Goal: Information Seeking & Learning: Learn about a topic

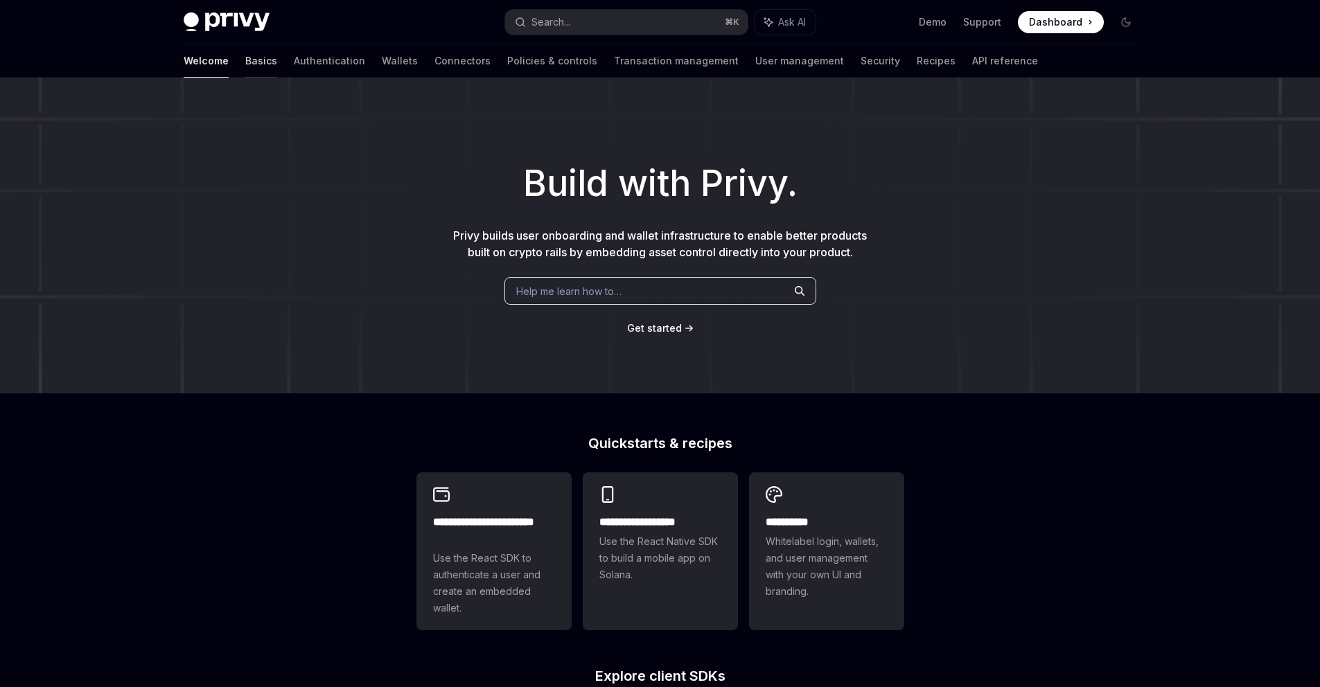
click at [245, 67] on link "Basics" at bounding box center [261, 60] width 32 height 33
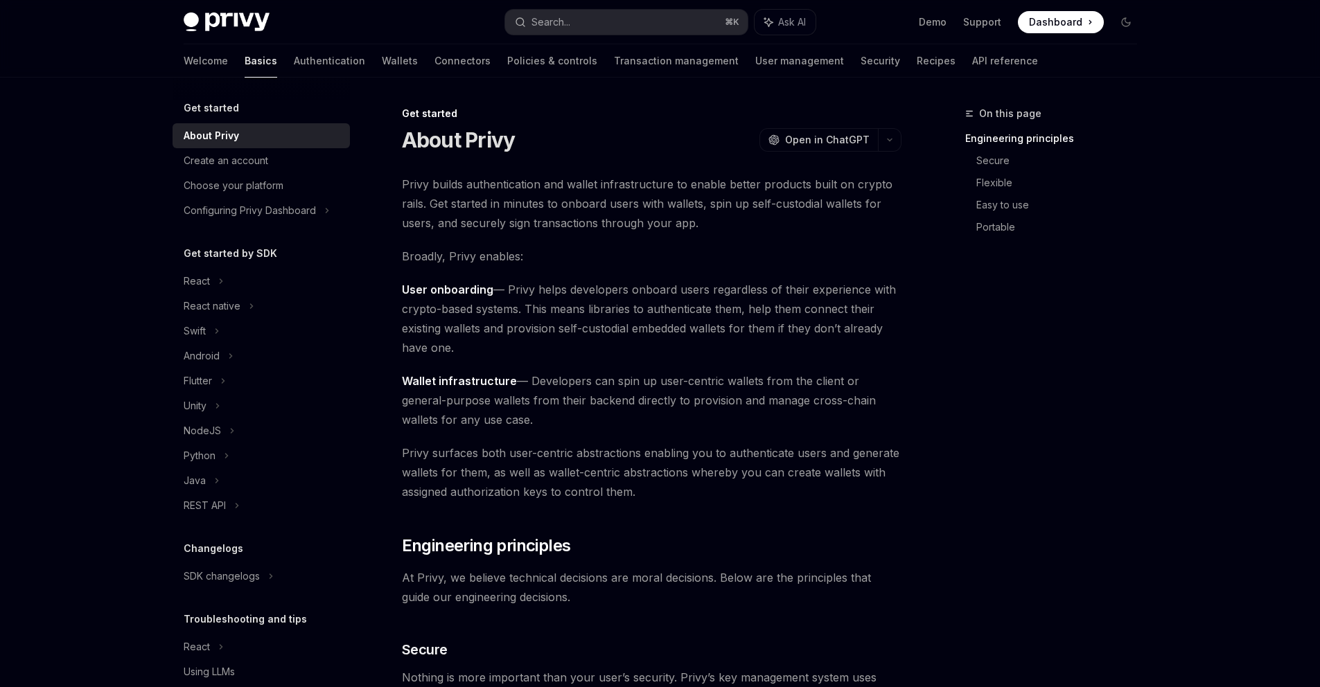
click at [205, 109] on h5 "Get started" at bounding box center [211, 108] width 55 height 17
click at [218, 258] on h5 "Get started by SDK" at bounding box center [231, 253] width 94 height 17
click at [270, 255] on h5 "Get started by SDK" at bounding box center [231, 253] width 94 height 17
click at [294, 69] on link "Authentication" at bounding box center [329, 60] width 71 height 33
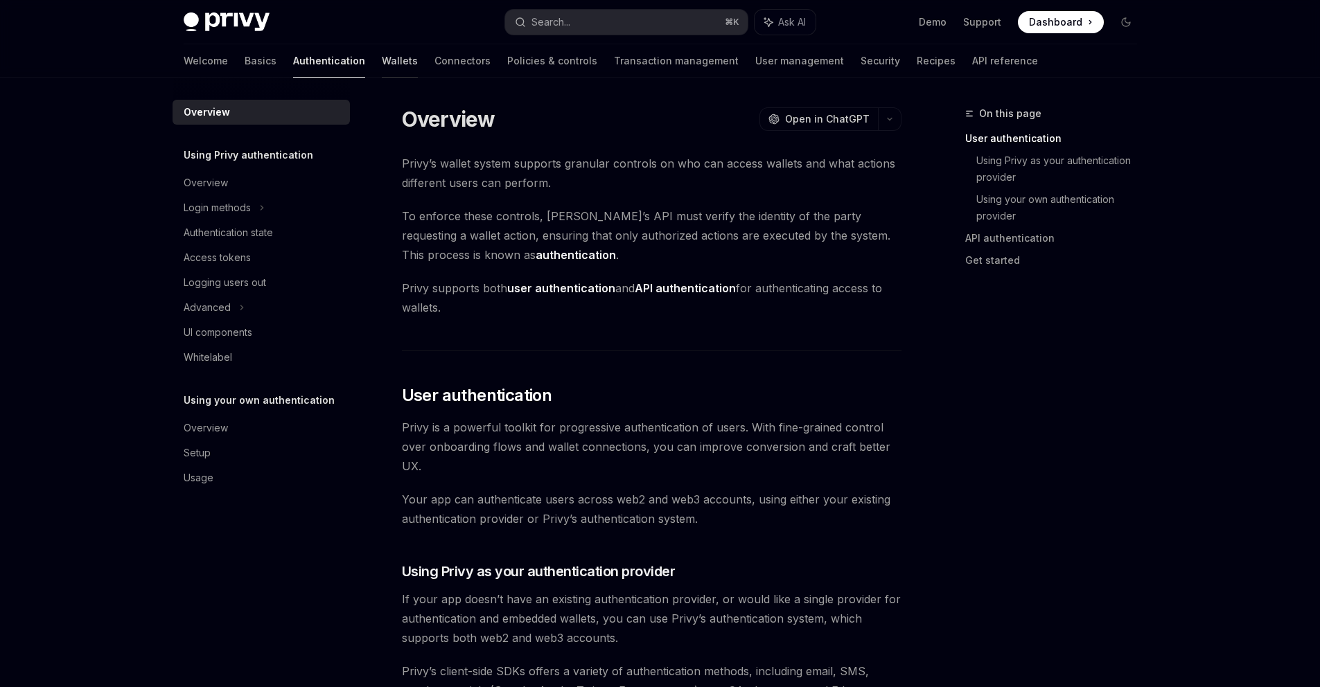
click at [382, 65] on link "Wallets" at bounding box center [400, 60] width 36 height 33
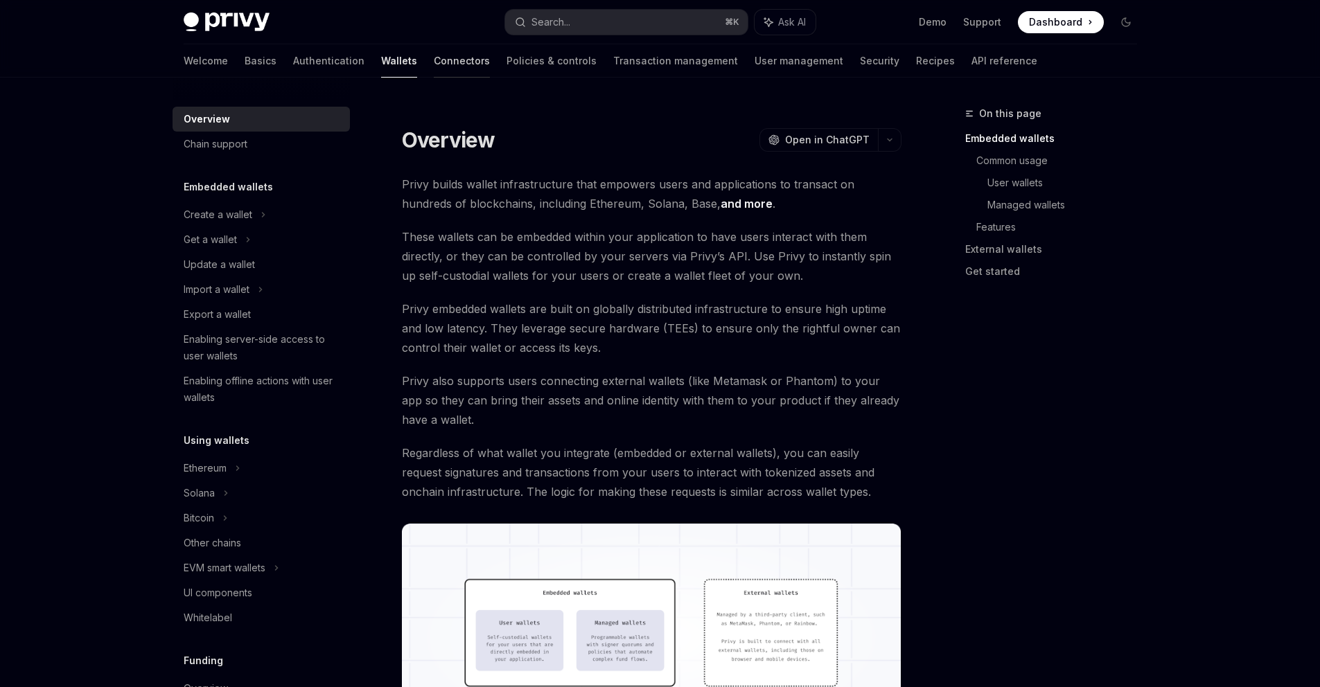
click at [434, 64] on link "Connectors" at bounding box center [462, 60] width 56 height 33
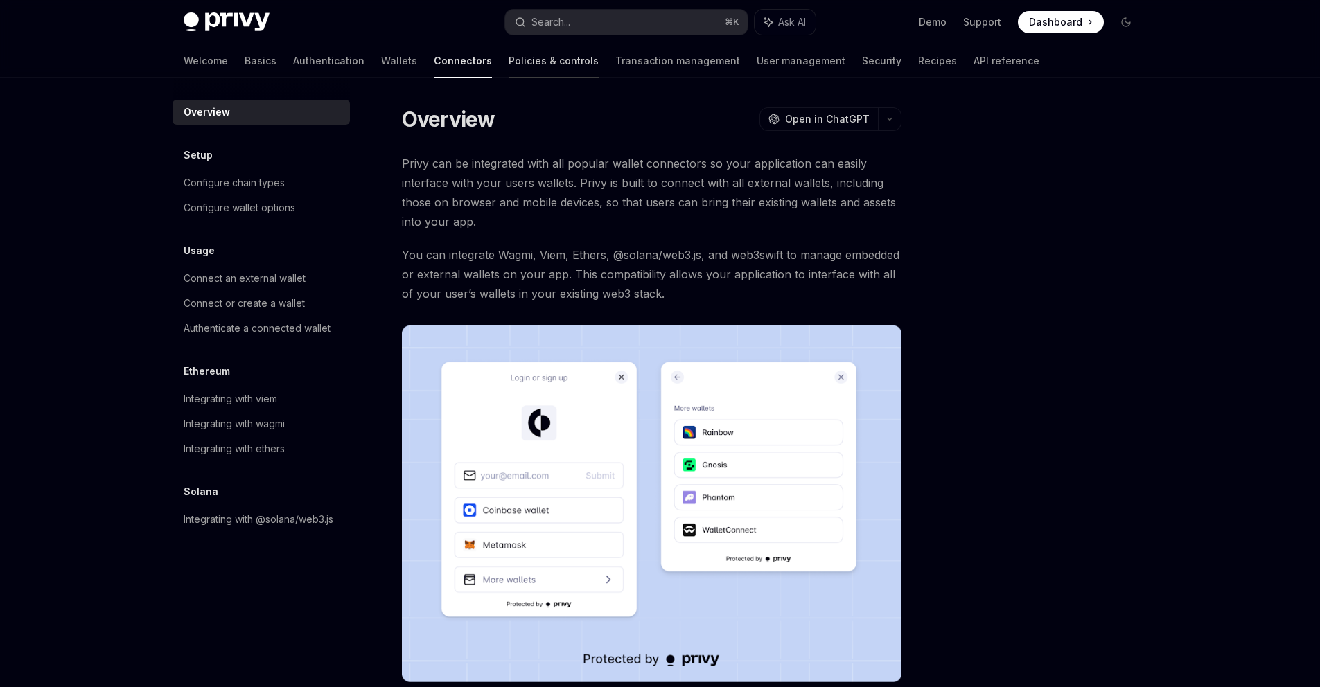
click at [509, 64] on link "Policies & controls" at bounding box center [554, 60] width 90 height 33
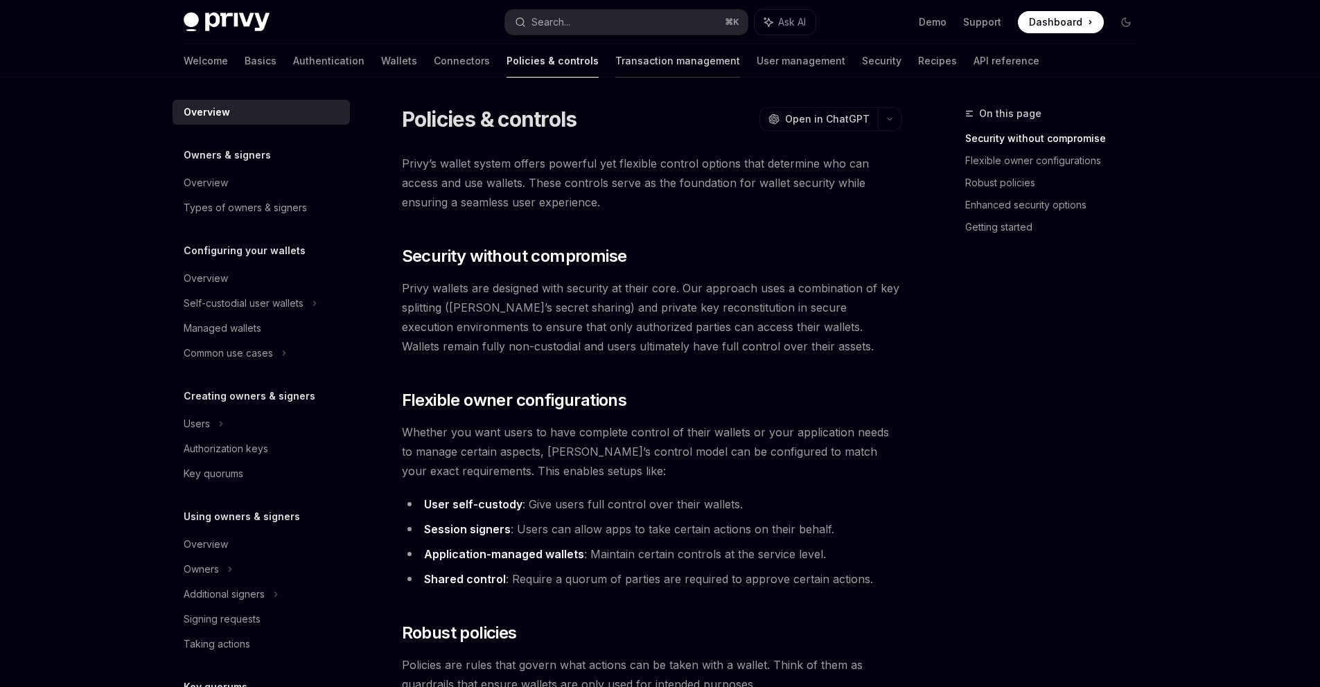
click at [615, 67] on link "Transaction management" at bounding box center [677, 60] width 125 height 33
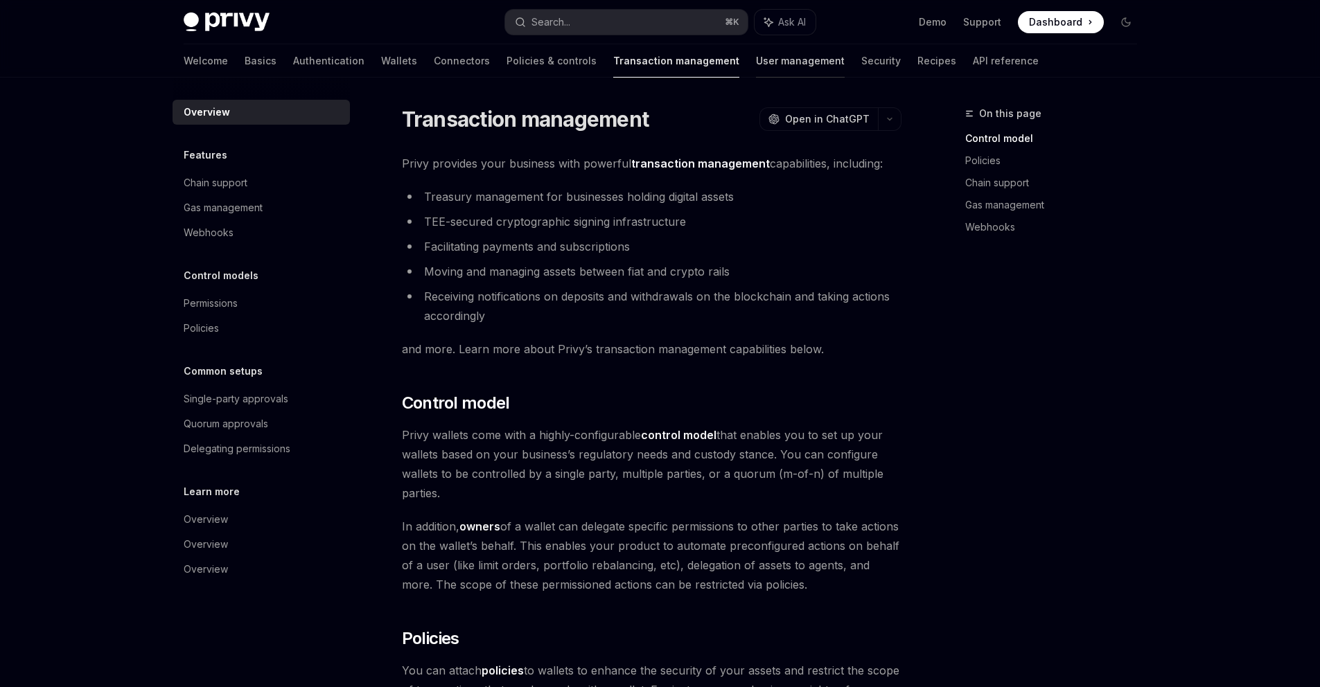
click at [756, 63] on link "User management" at bounding box center [800, 60] width 89 height 33
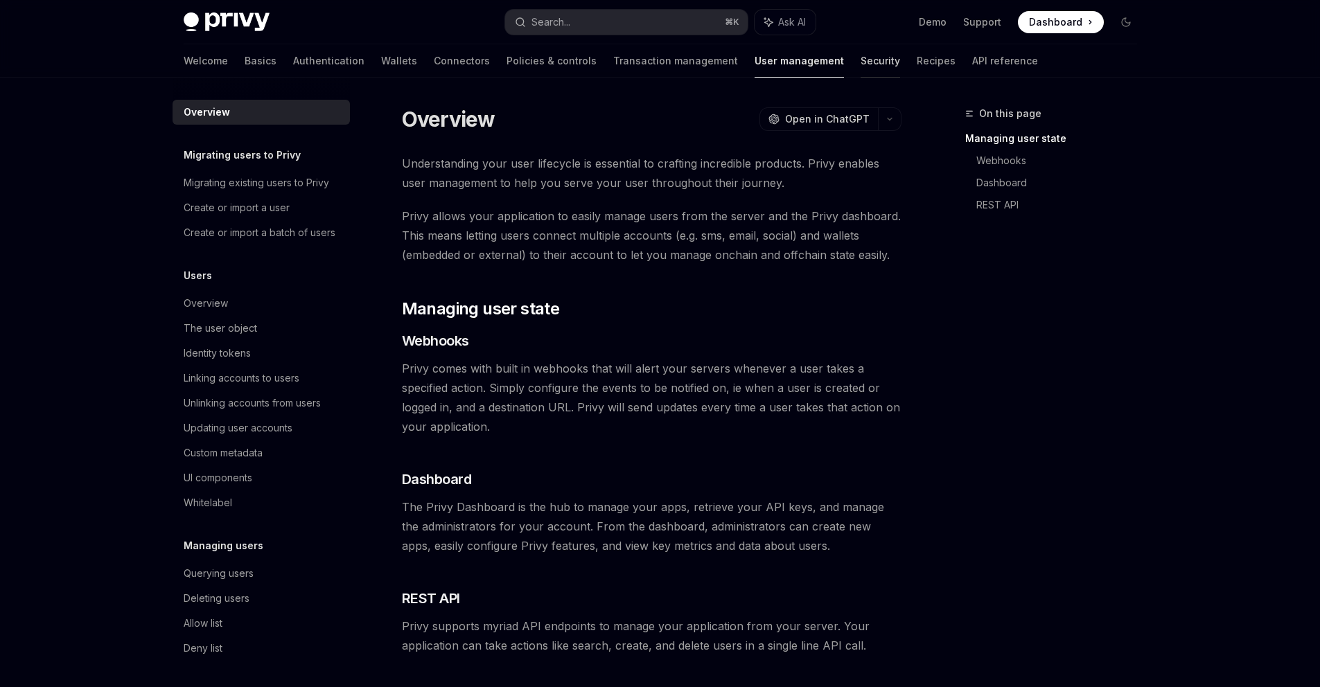
click at [861, 64] on link "Security" at bounding box center [880, 60] width 39 height 33
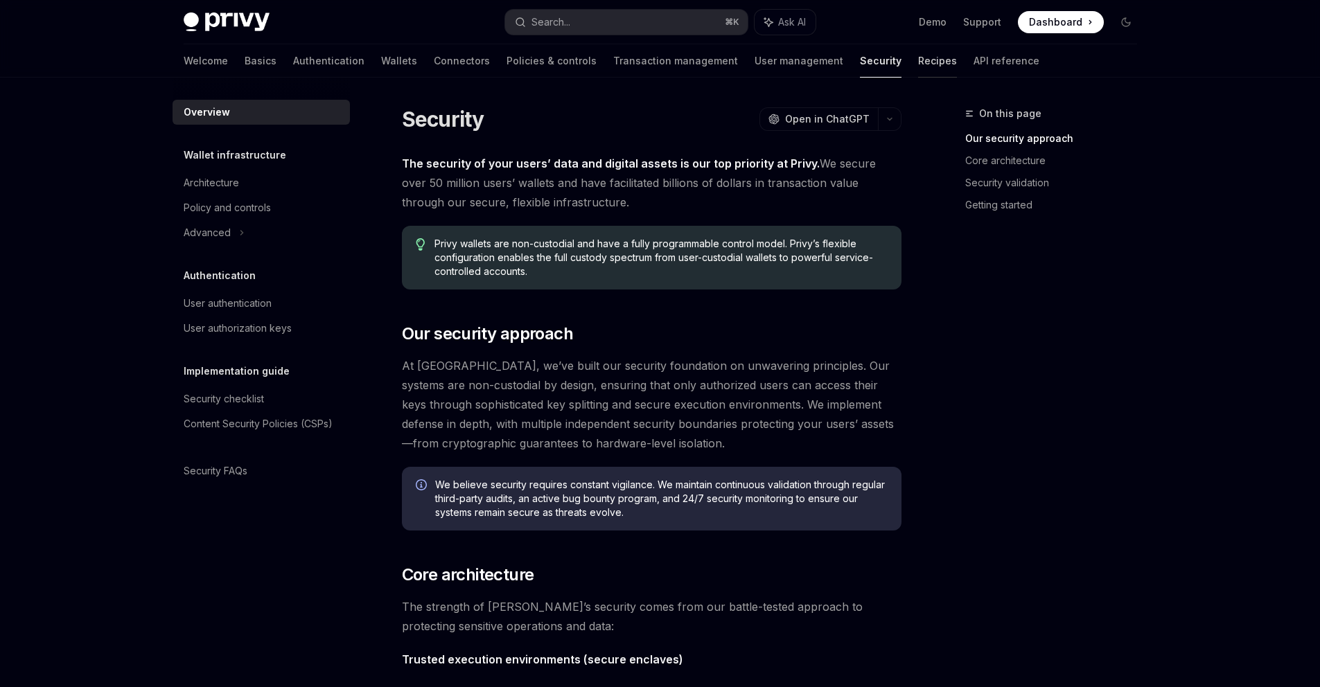
click at [918, 64] on link "Recipes" at bounding box center [937, 60] width 39 height 33
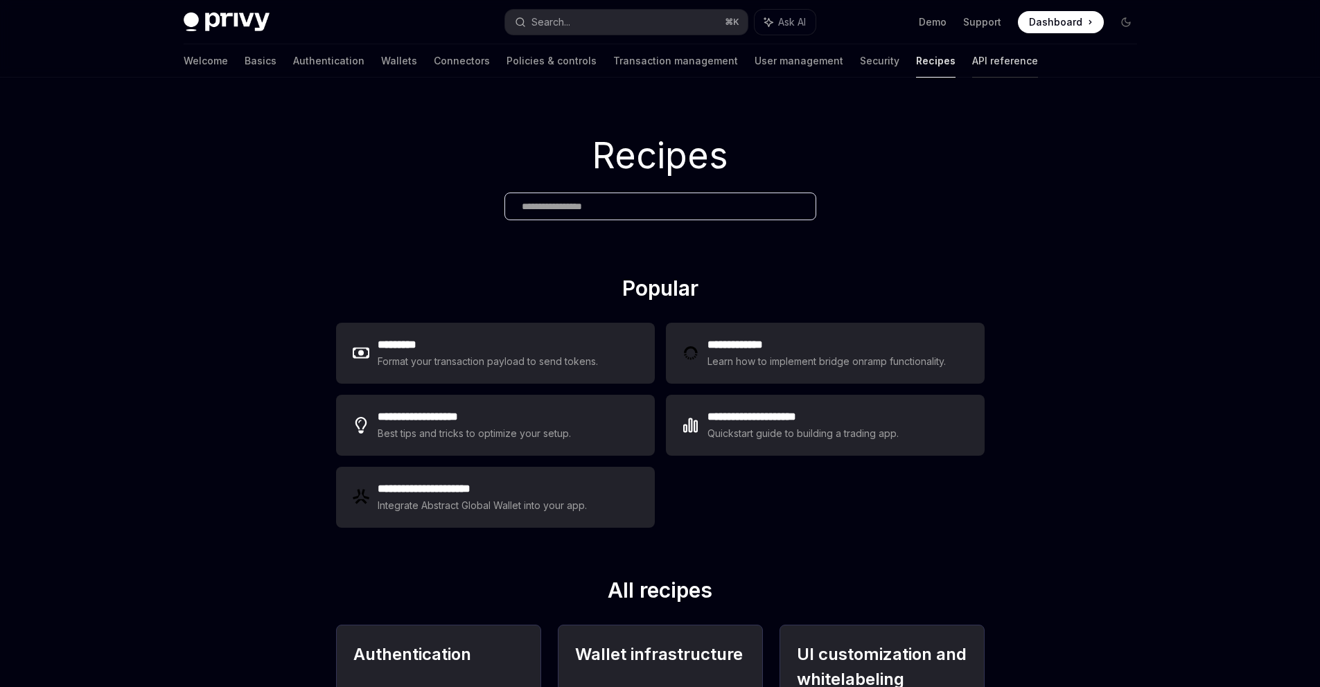
click at [972, 68] on link "API reference" at bounding box center [1005, 60] width 66 height 33
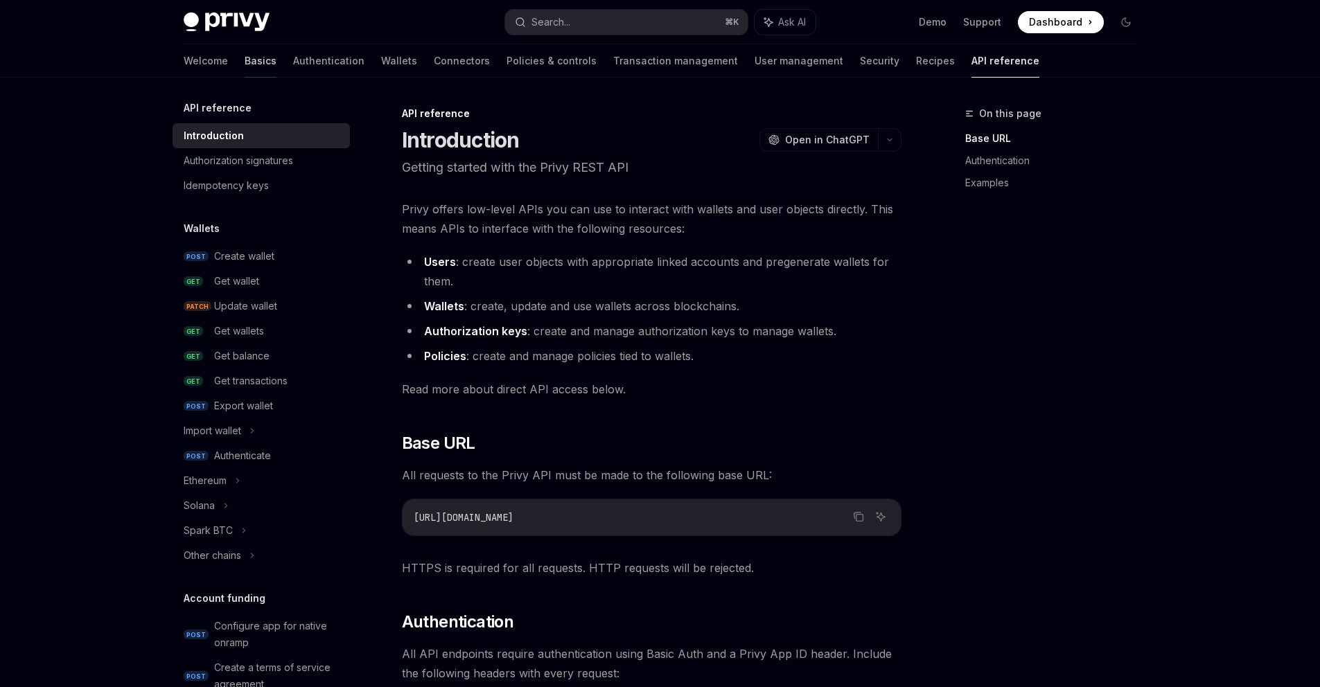
click at [245, 65] on link "Basics" at bounding box center [261, 60] width 32 height 33
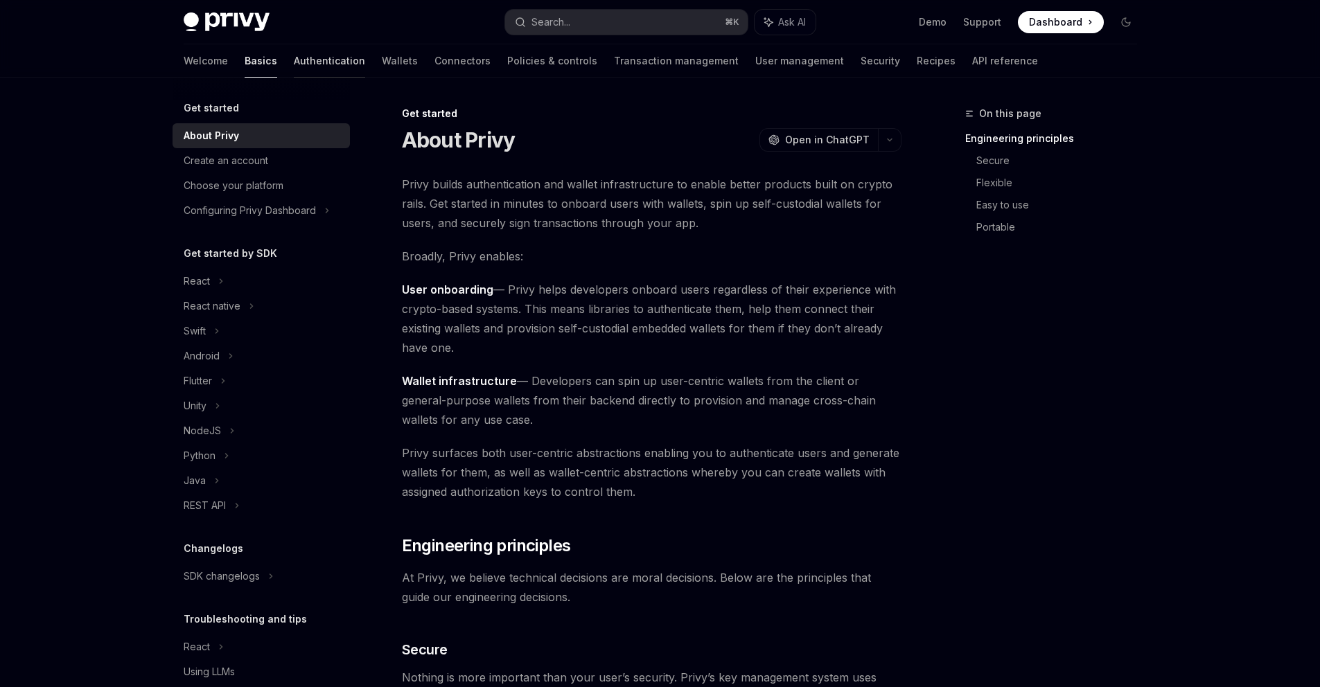
click at [294, 66] on link "Authentication" at bounding box center [329, 60] width 71 height 33
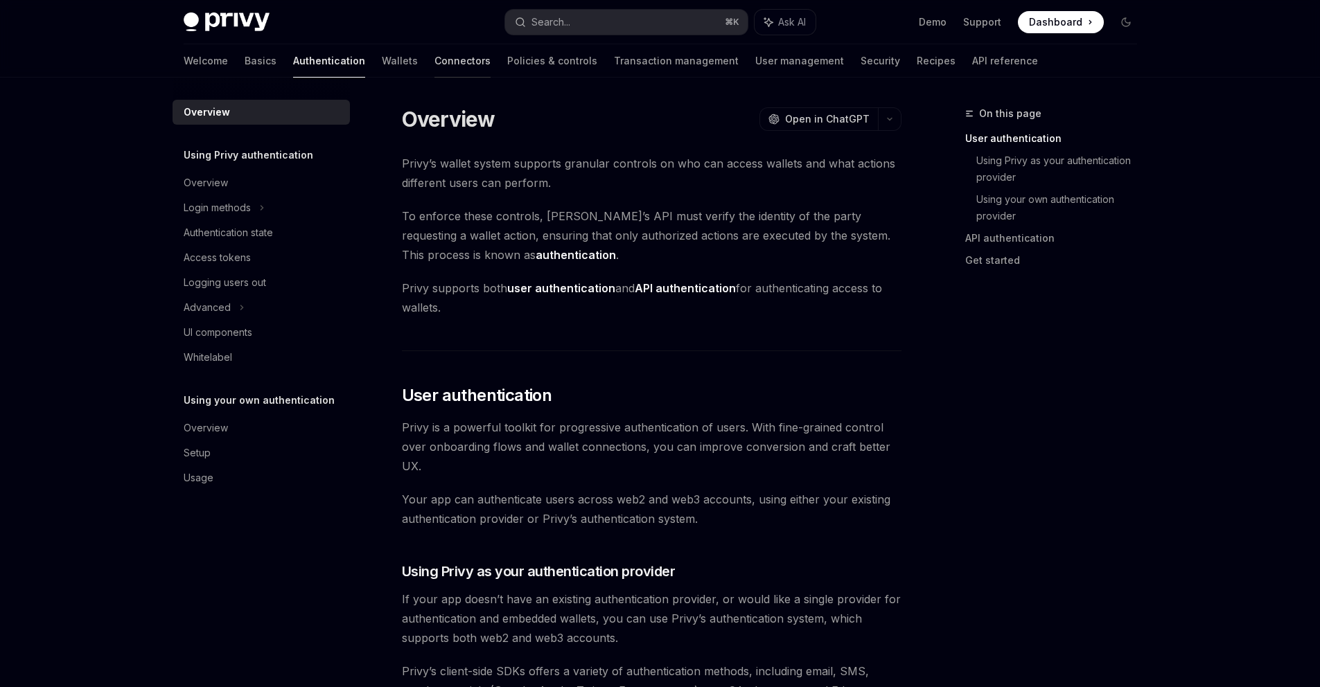
click at [434, 64] on link "Connectors" at bounding box center [462, 60] width 56 height 33
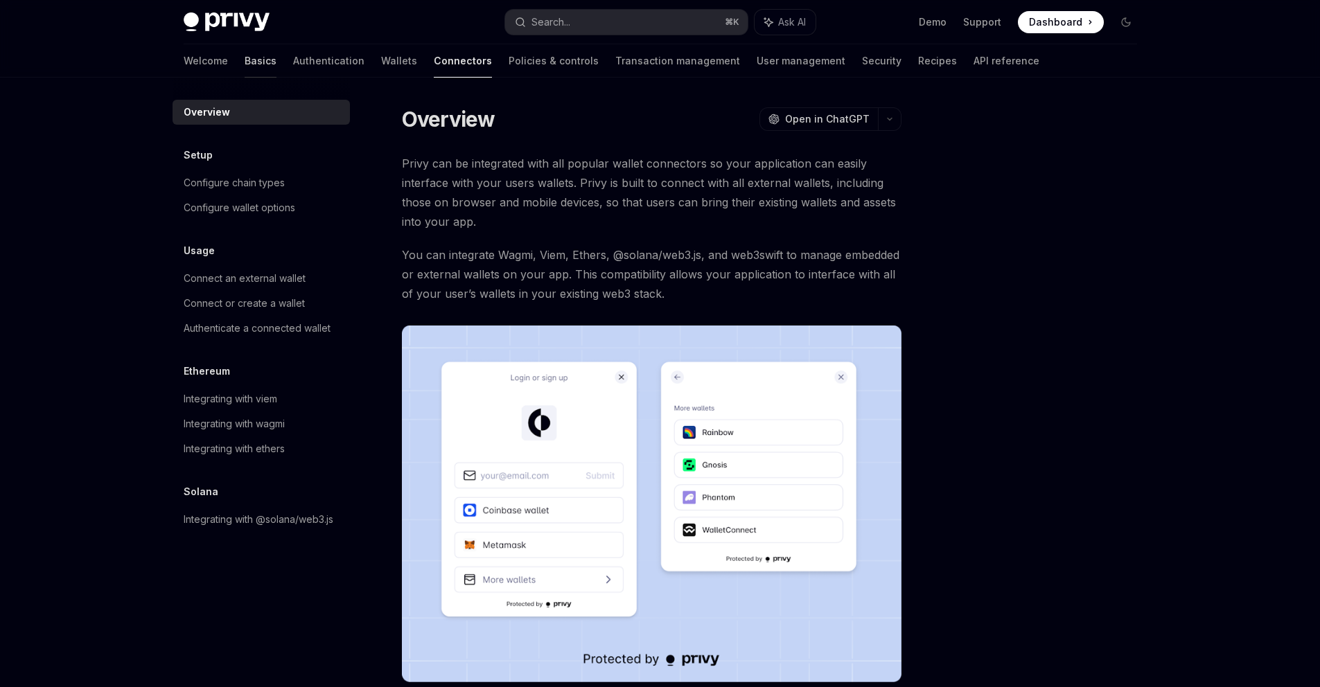
click at [245, 63] on link "Basics" at bounding box center [261, 60] width 32 height 33
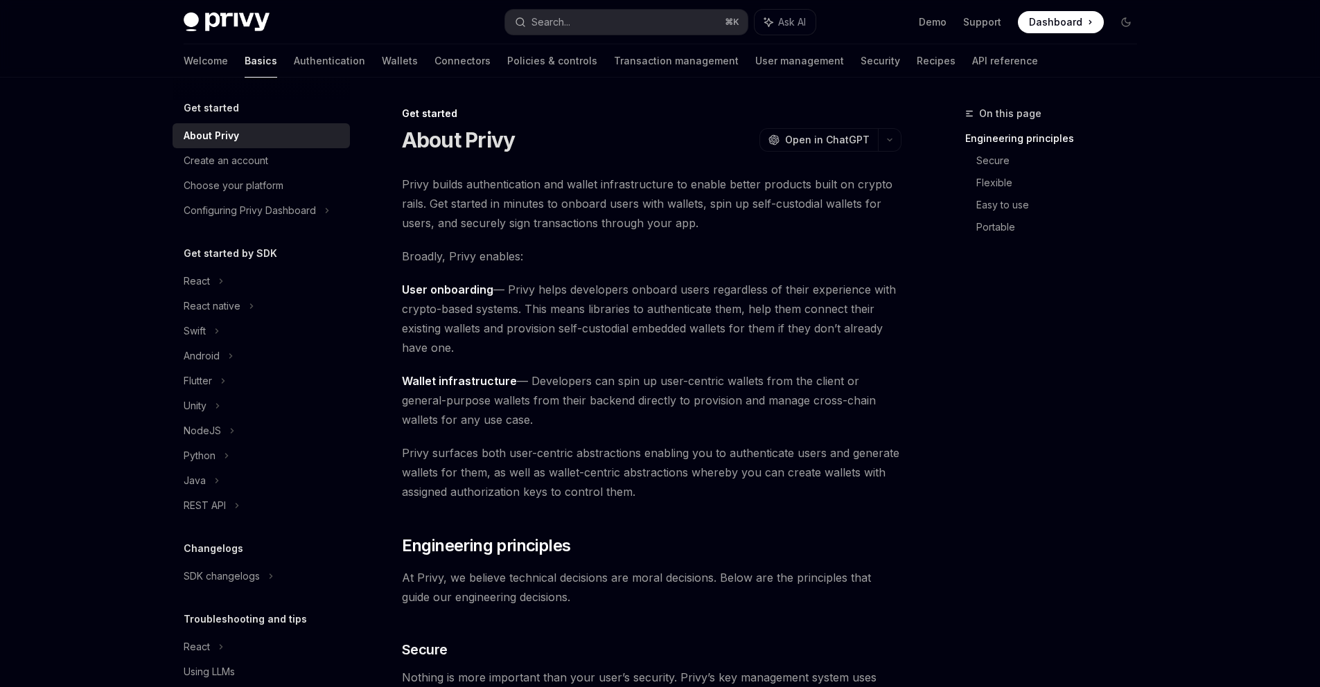
click at [208, 136] on div "About Privy" at bounding box center [211, 135] width 55 height 17
click at [227, 109] on h5 "Get started" at bounding box center [211, 108] width 55 height 17
click at [418, 138] on h1 "About Privy" at bounding box center [459, 139] width 114 height 25
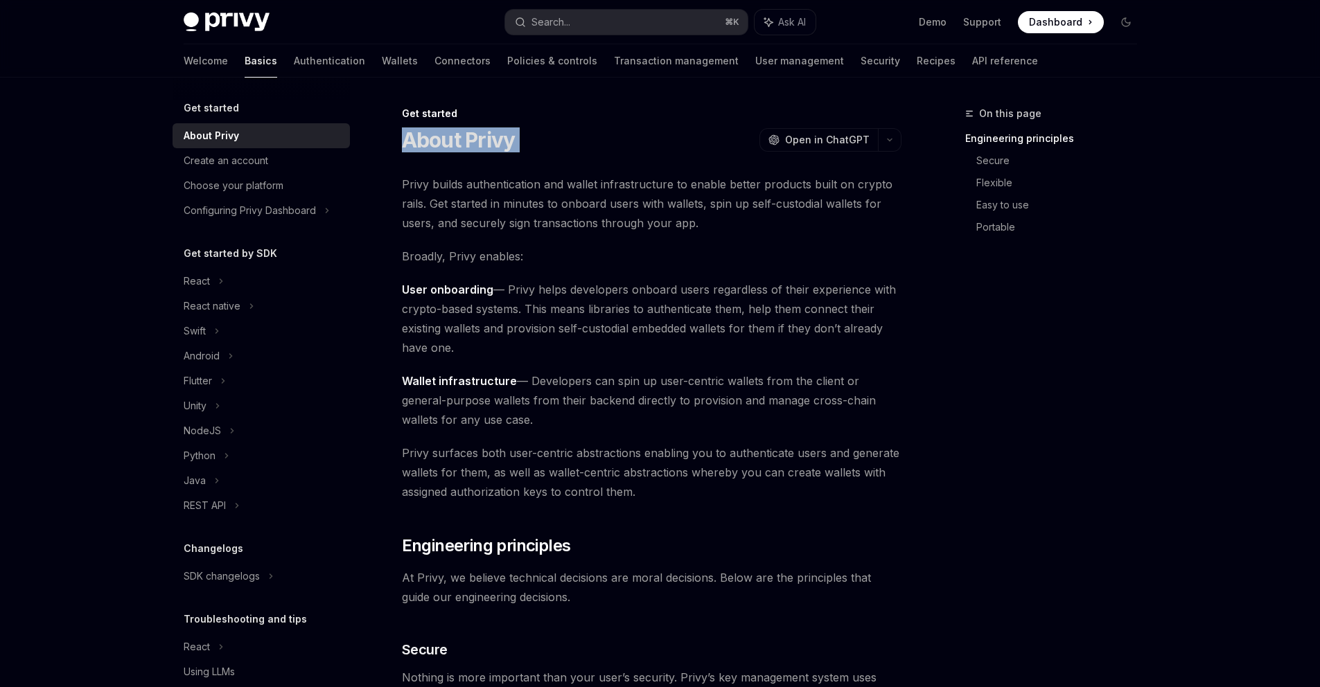
click at [418, 138] on h1 "About Privy" at bounding box center [459, 139] width 114 height 25
copy div "About Privy OpenAI"
click at [888, 144] on button "button" at bounding box center [890, 140] width 24 height 24
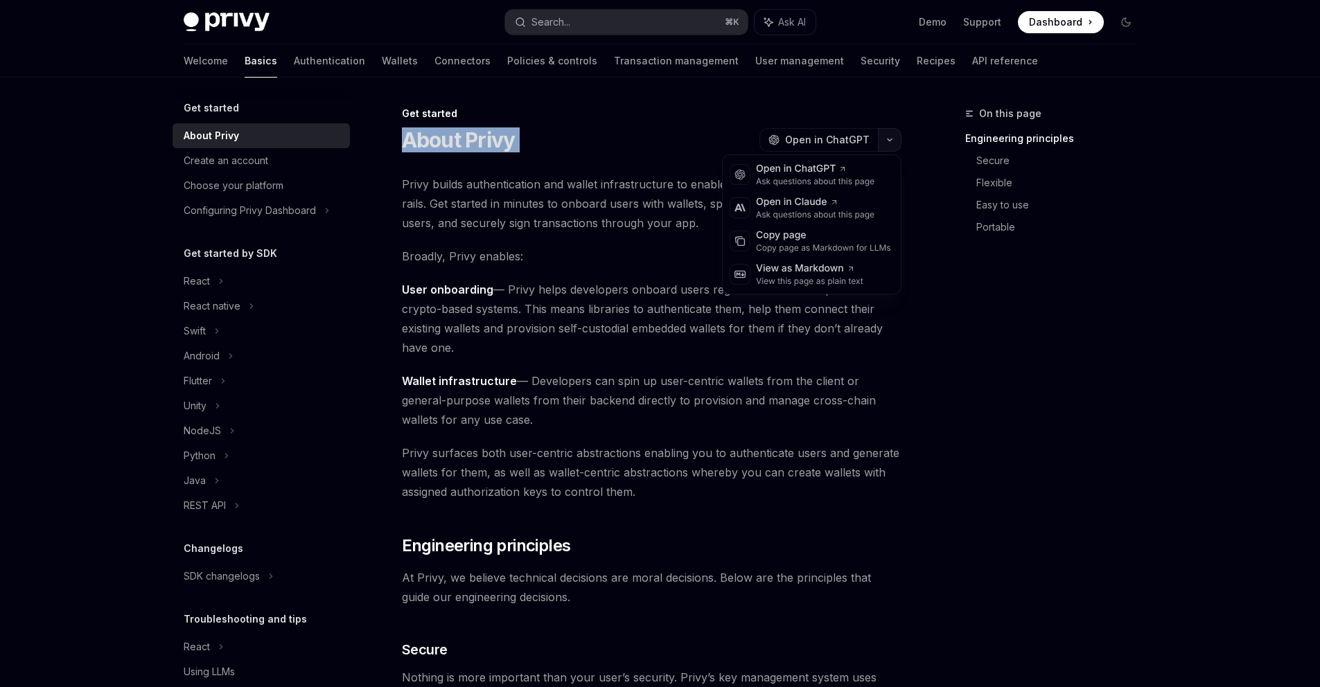
click at [888, 144] on button "button" at bounding box center [890, 140] width 24 height 24
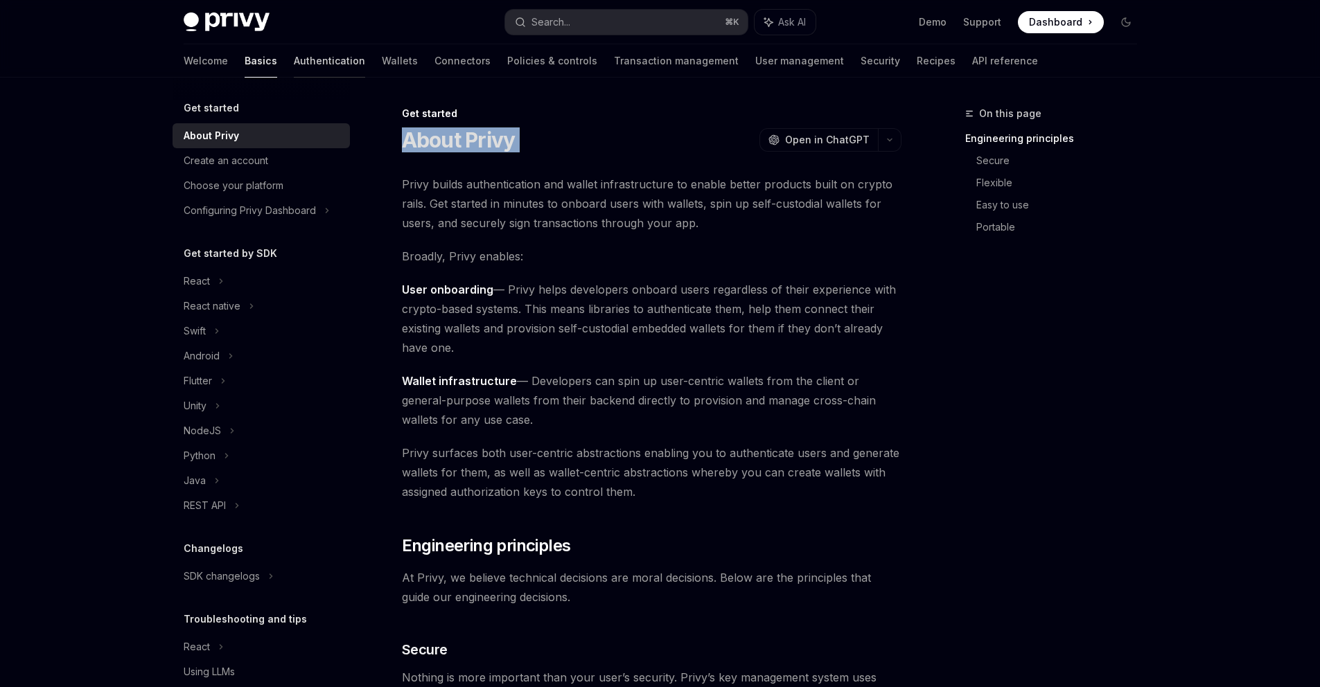
click at [294, 55] on link "Authentication" at bounding box center [329, 60] width 71 height 33
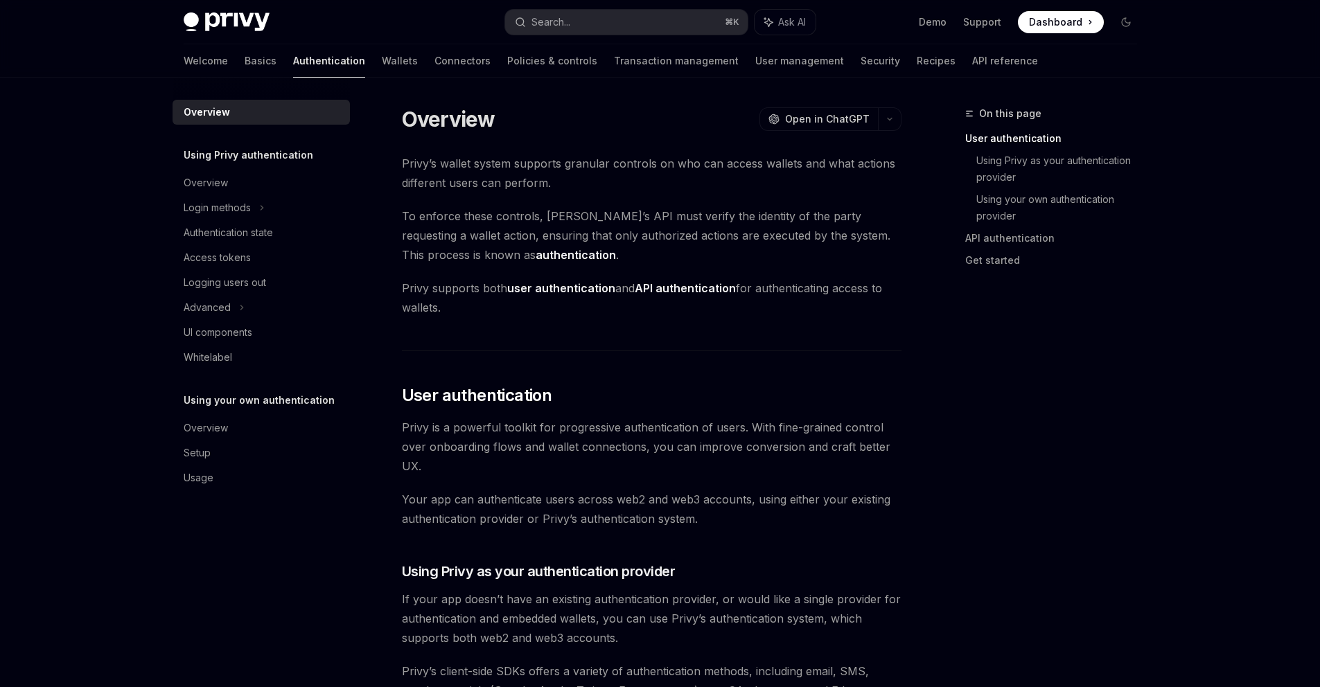
click at [416, 168] on span "Privy’s wallet system supports granular controls on who can access wallets and …" at bounding box center [652, 173] width 500 height 39
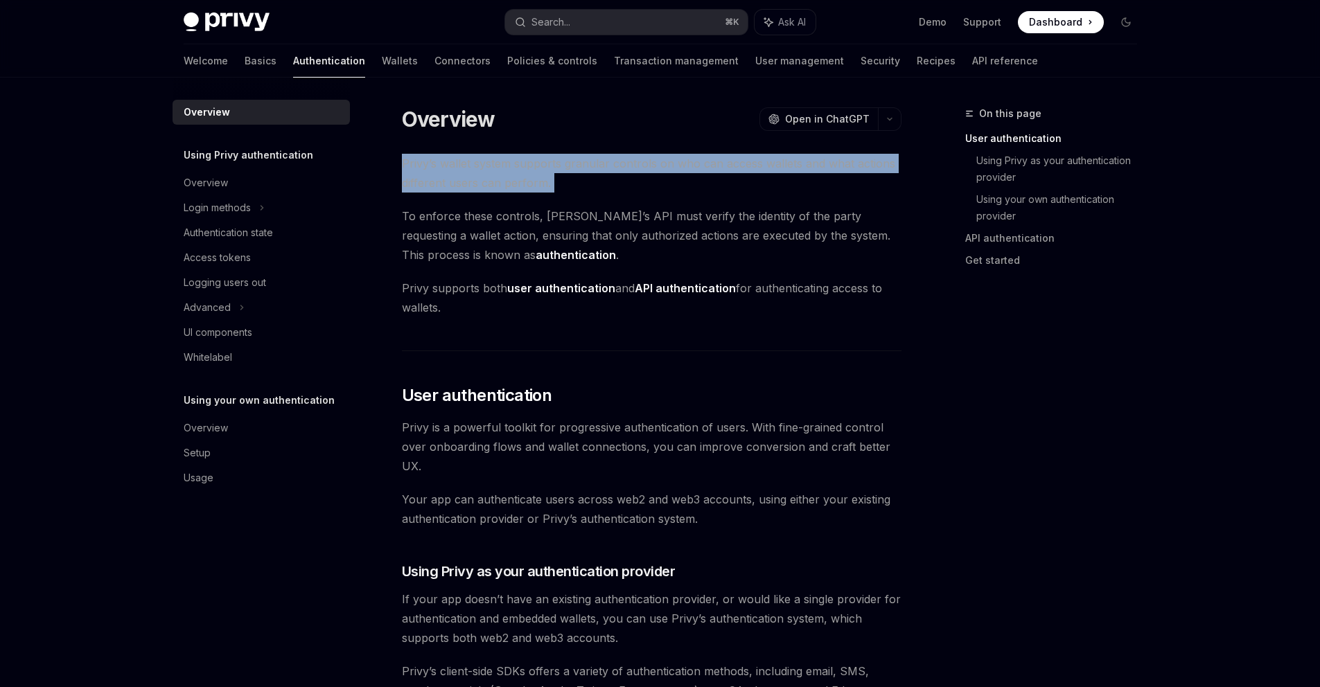
click at [416, 168] on span "Privy’s wallet system supports granular controls on who can access wallets and …" at bounding box center [652, 173] width 500 height 39
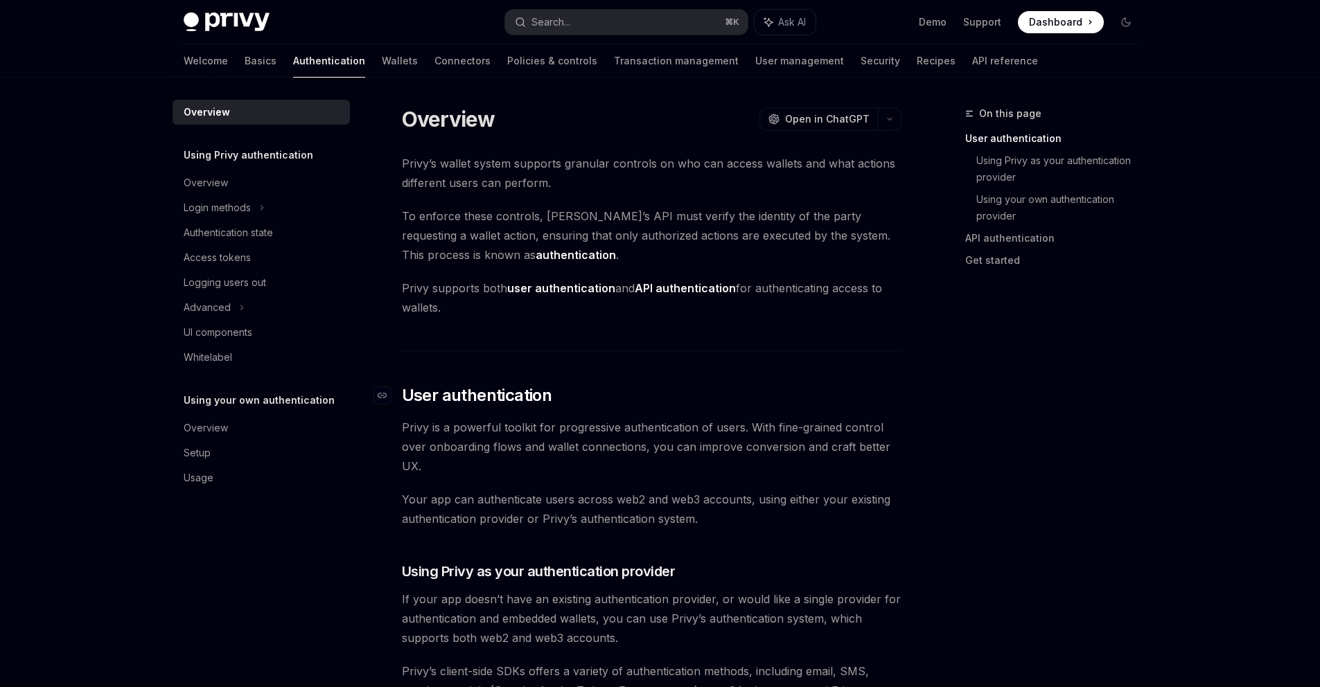
click at [422, 396] on span "User authentication" at bounding box center [477, 396] width 150 height 22
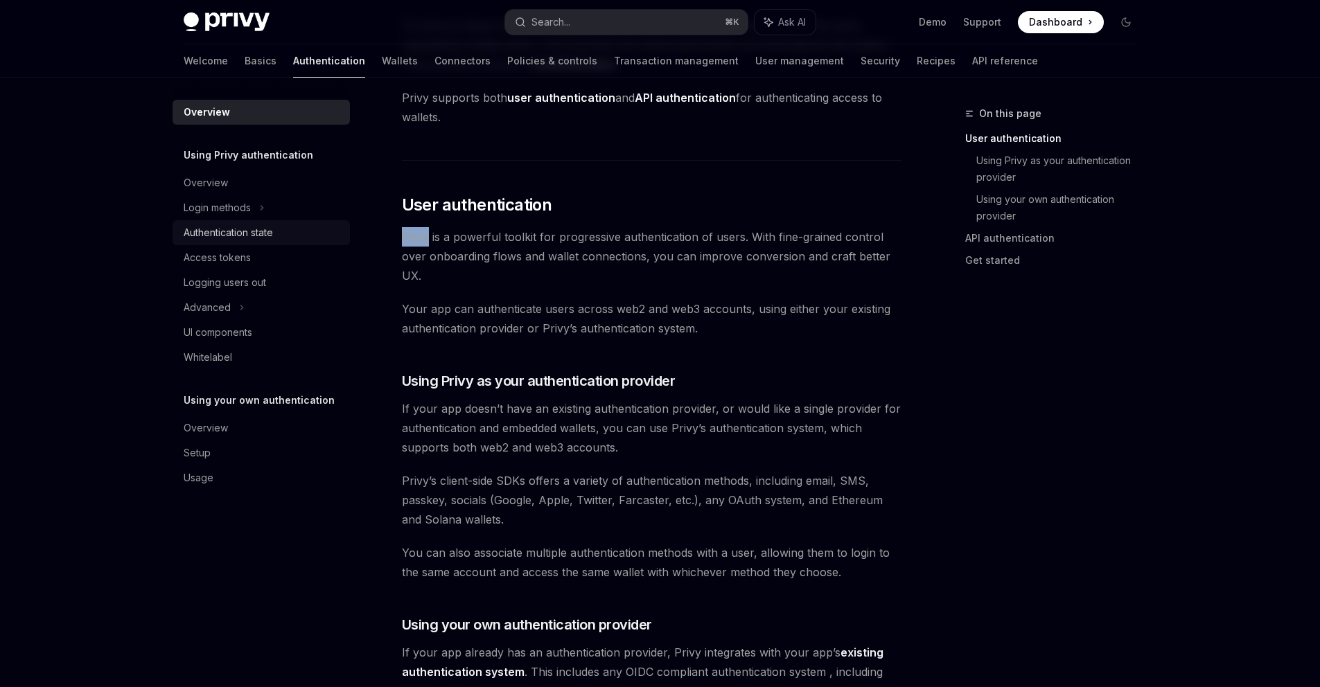
scroll to position [8, 0]
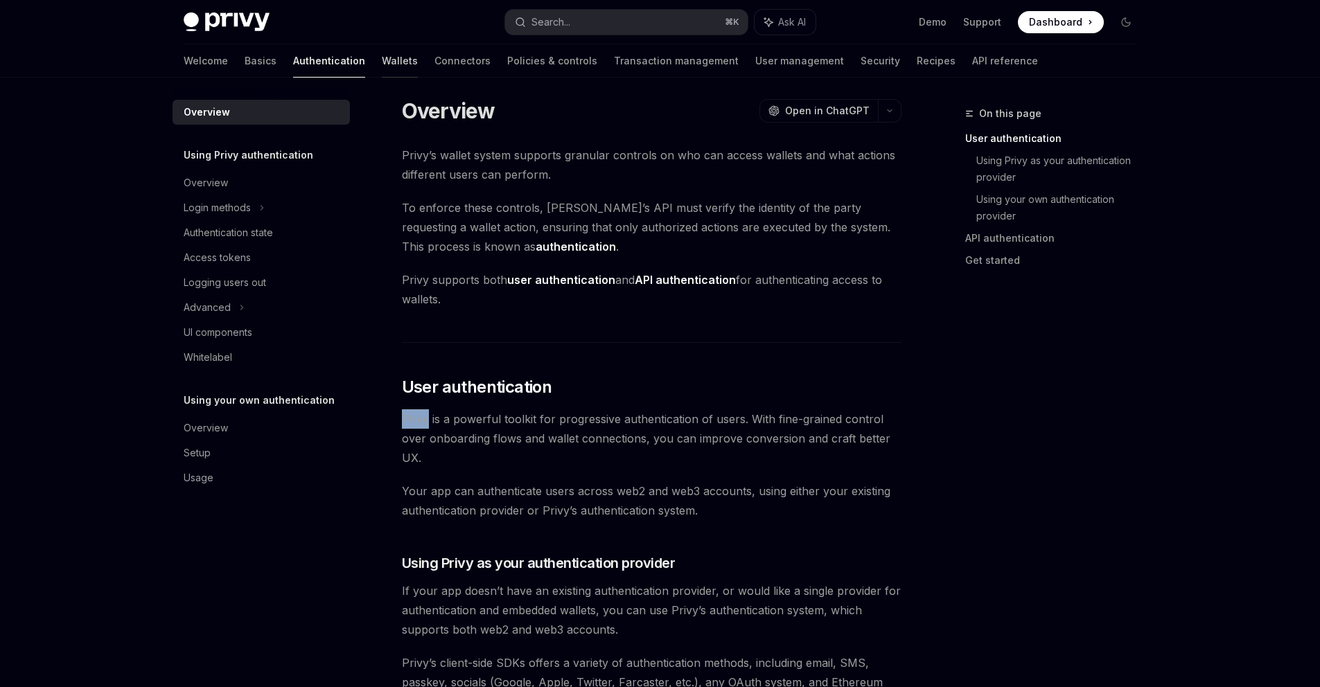
click at [382, 64] on link "Wallets" at bounding box center [400, 60] width 36 height 33
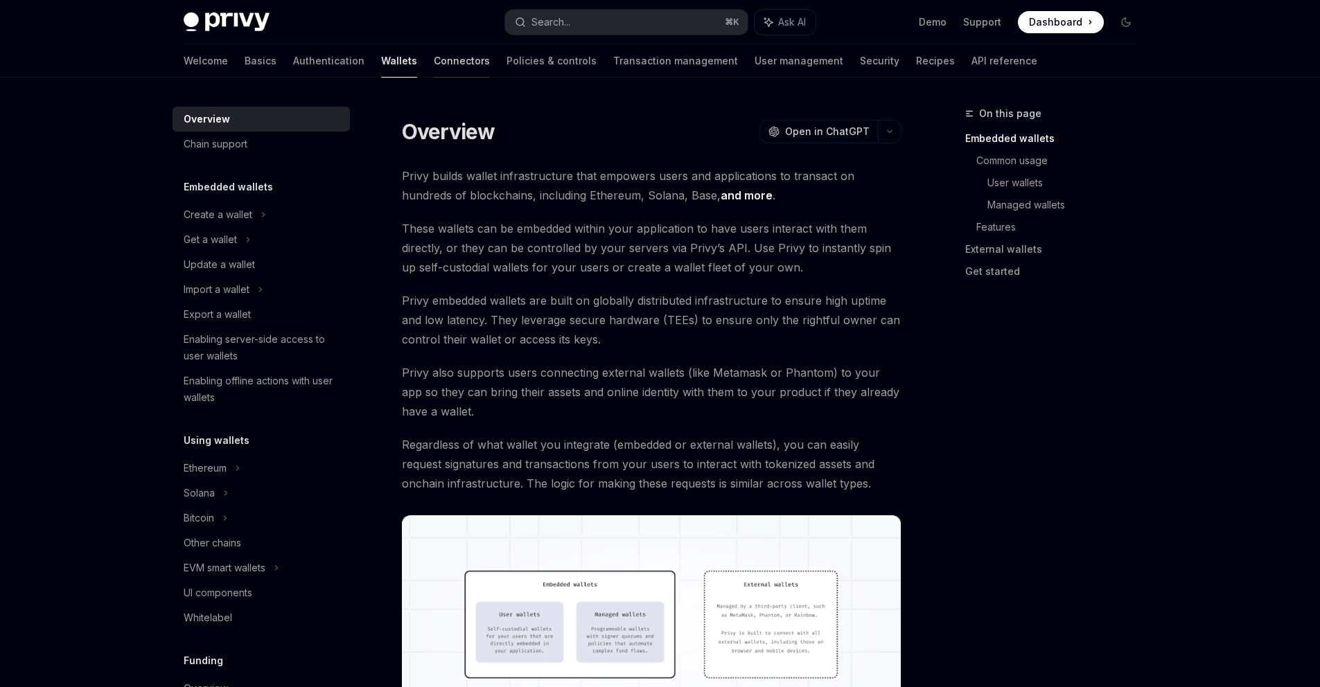
click at [434, 65] on link "Connectors" at bounding box center [462, 60] width 56 height 33
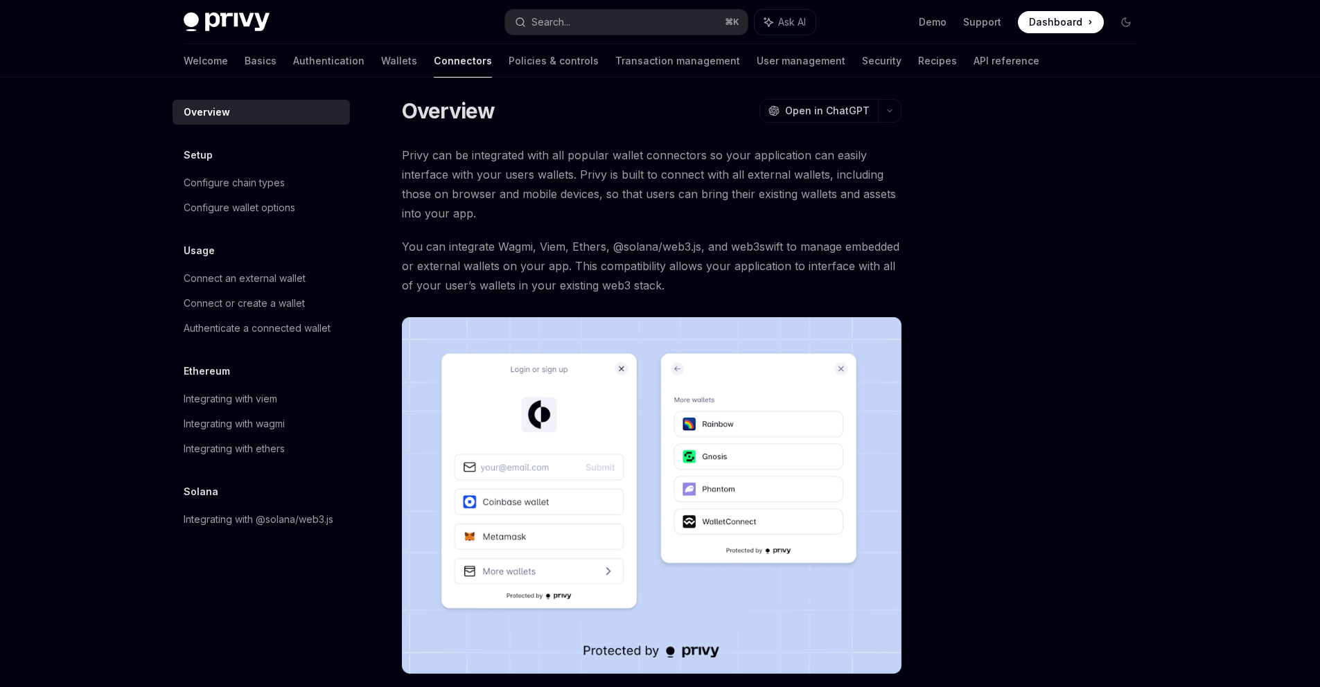
click at [509, 67] on link "Policies & controls" at bounding box center [554, 60] width 90 height 33
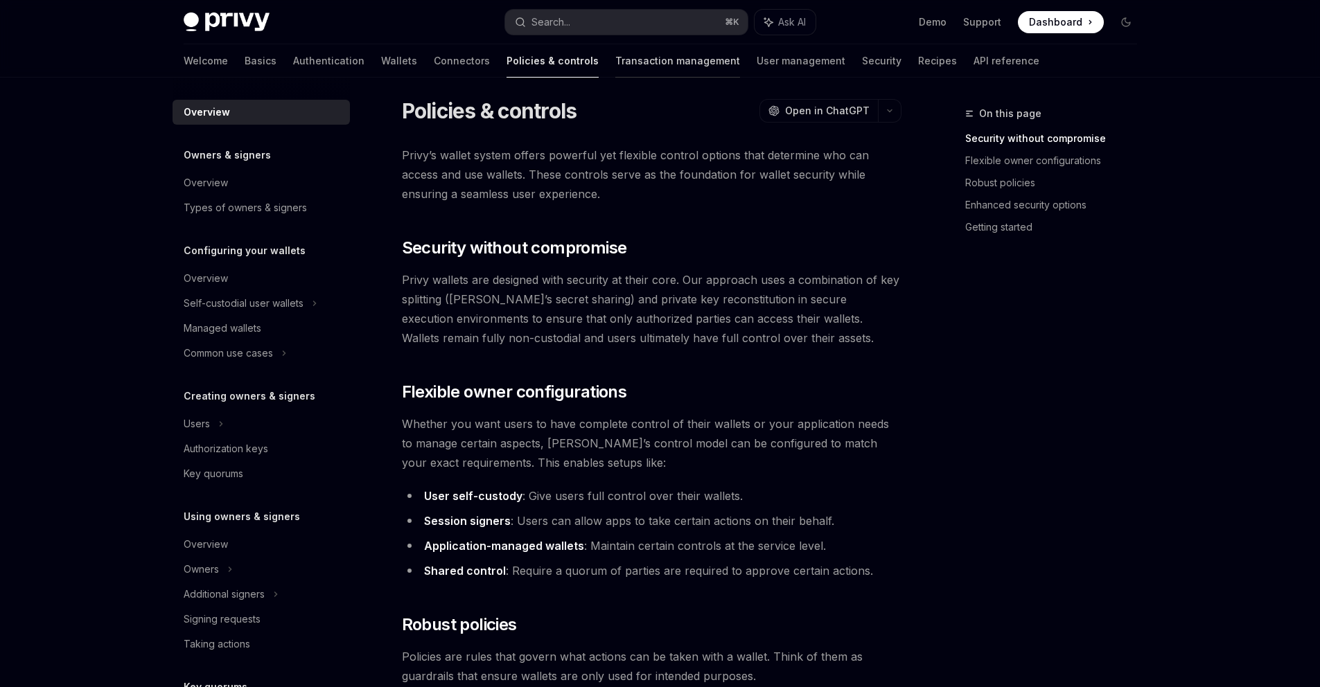
click at [615, 59] on link "Transaction management" at bounding box center [677, 60] width 125 height 33
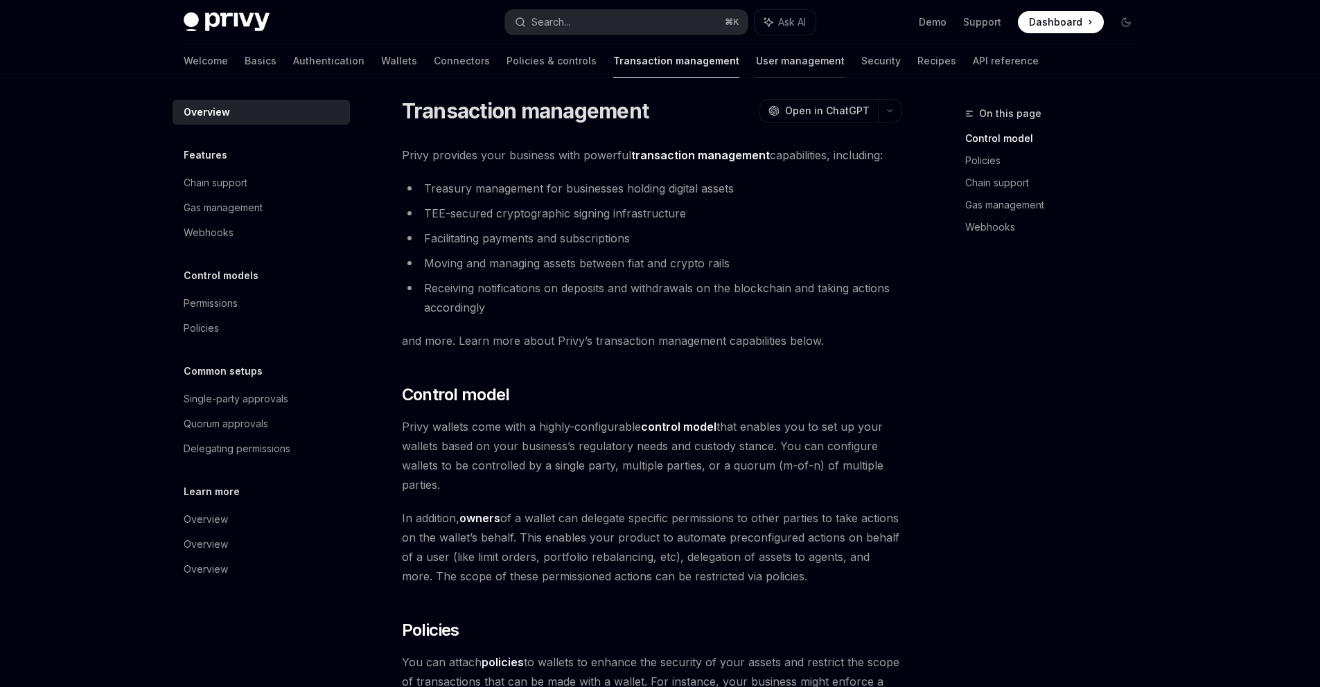
click at [756, 58] on link "User management" at bounding box center [800, 60] width 89 height 33
type textarea "*"
